Goal: Find specific page/section: Find specific page/section

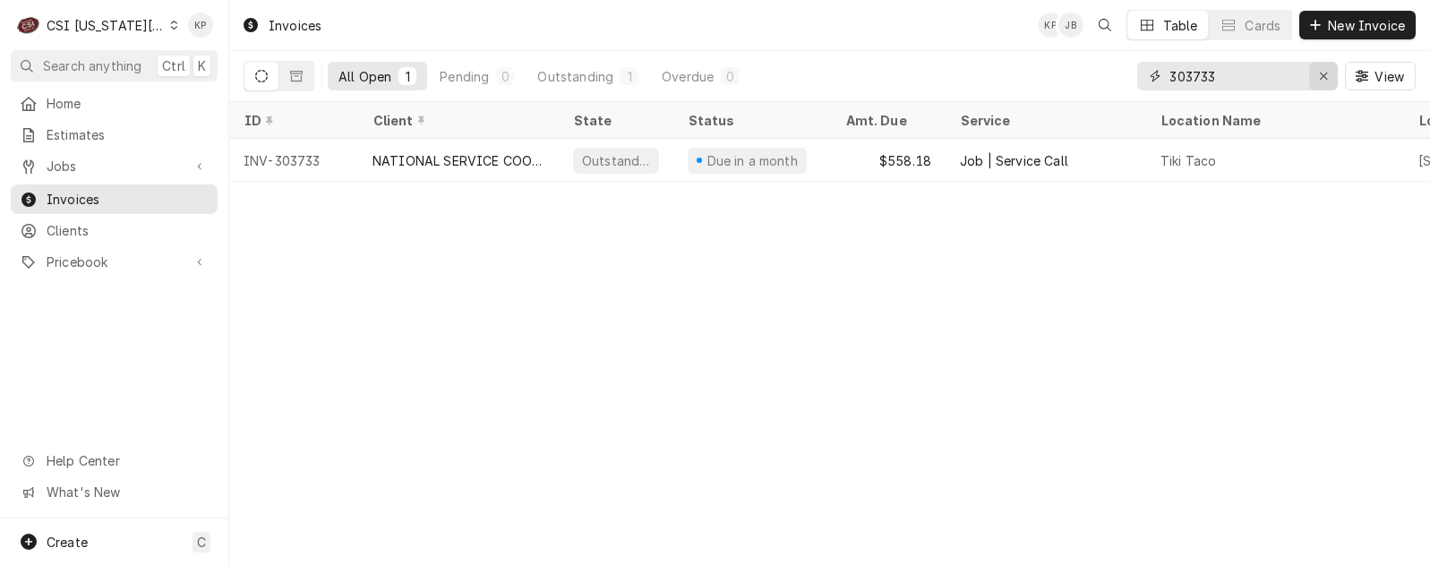
click at [1326, 79] on icon "Erase input" at bounding box center [1324, 76] width 10 height 13
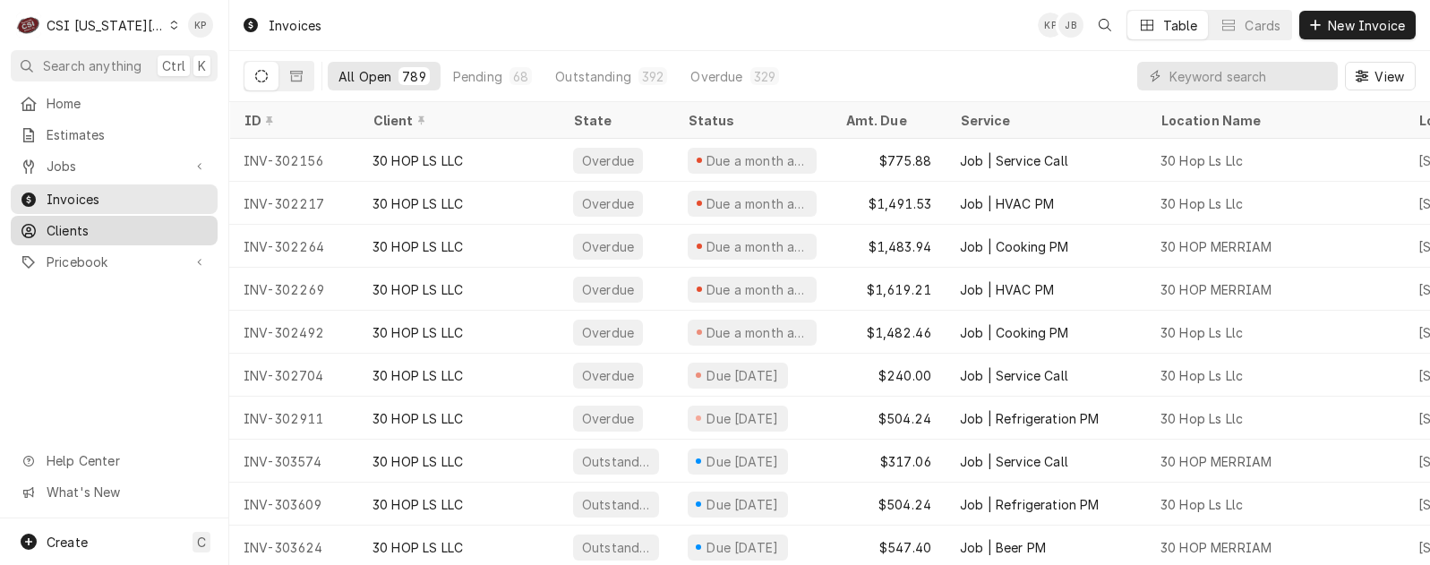
click at [84, 221] on span "Clients" at bounding box center [128, 230] width 162 height 19
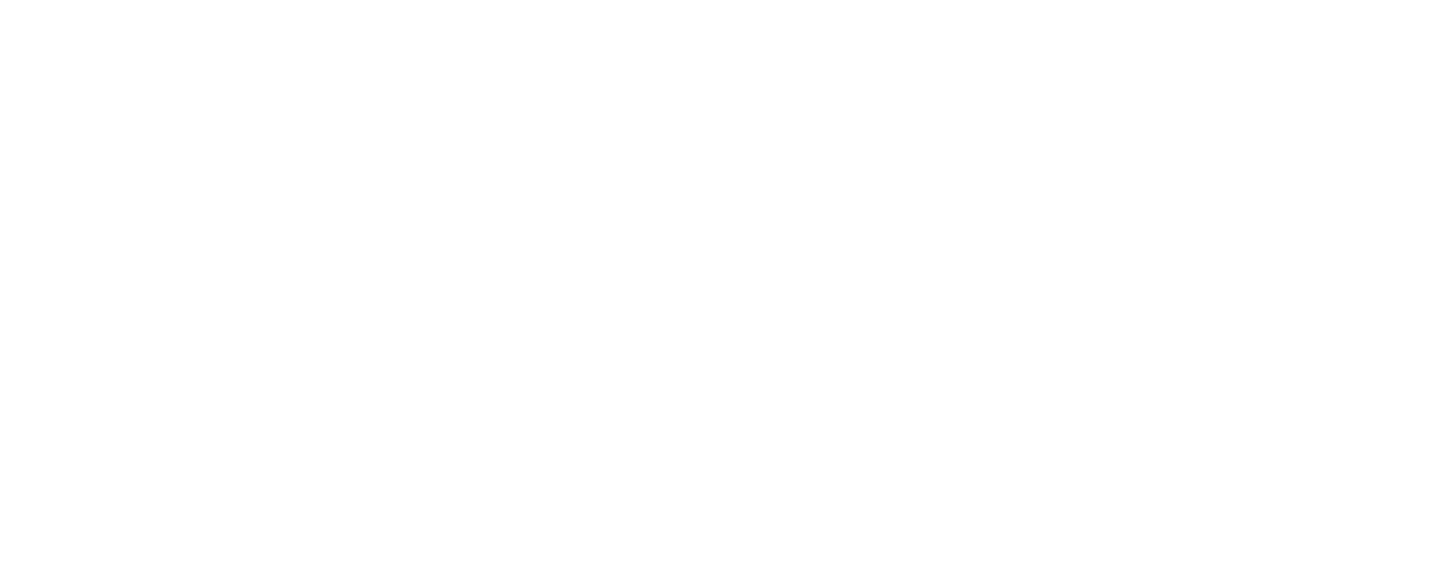
click at [93, 193] on div "Dynamic Content Wrapper" at bounding box center [715, 282] width 1430 height 565
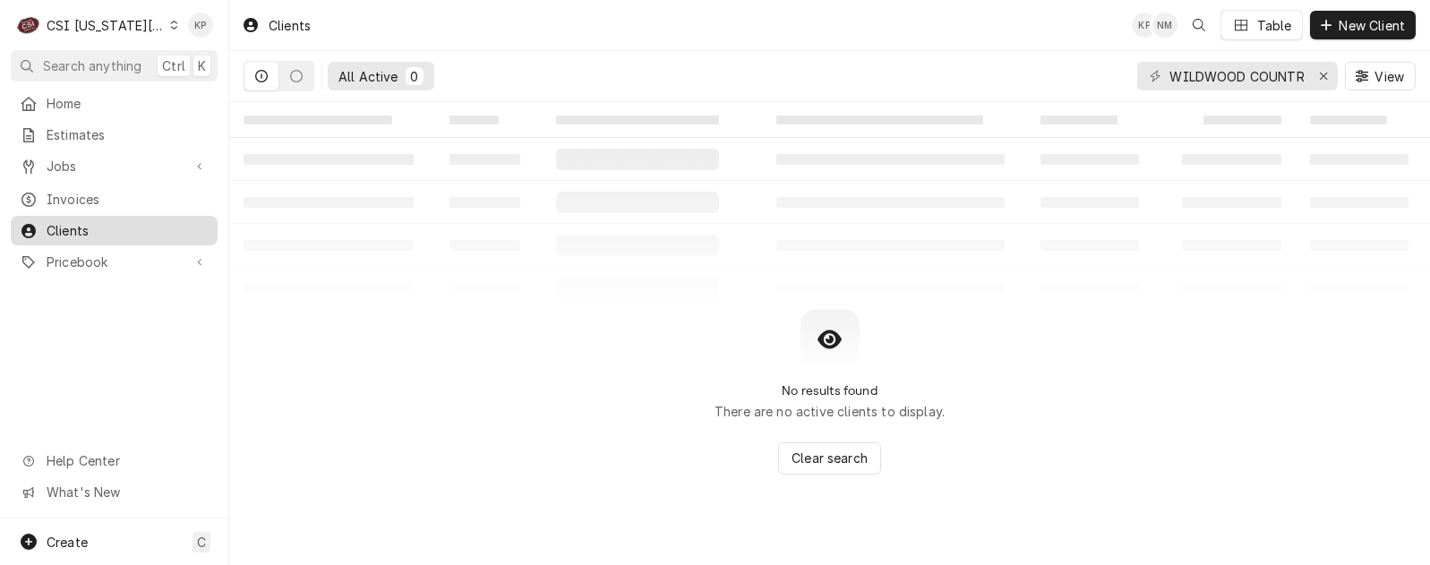
click at [98, 224] on span "Clients" at bounding box center [128, 230] width 162 height 19
click at [1322, 73] on icon "Erase input" at bounding box center [1324, 76] width 10 height 13
